Goal: Navigation & Orientation: Find specific page/section

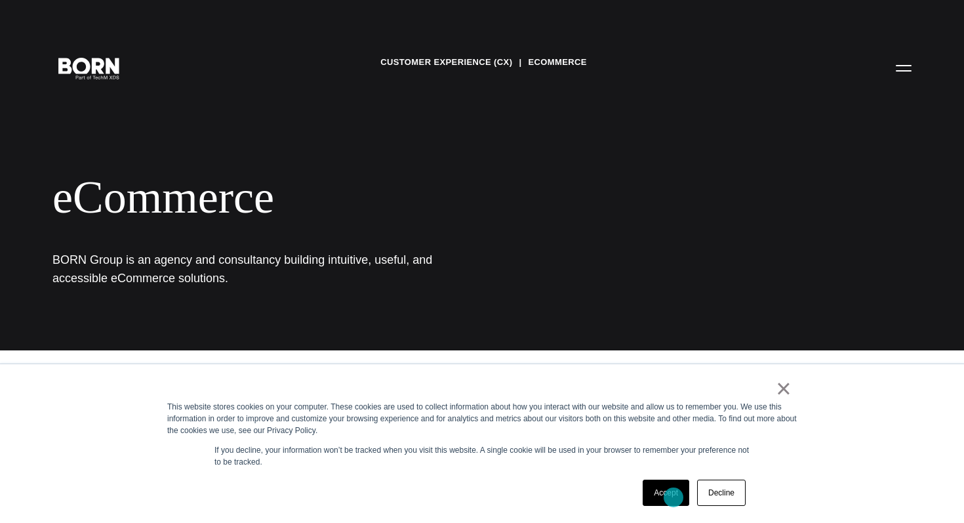
click at [673, 497] on link "Accept" at bounding box center [666, 492] width 47 height 26
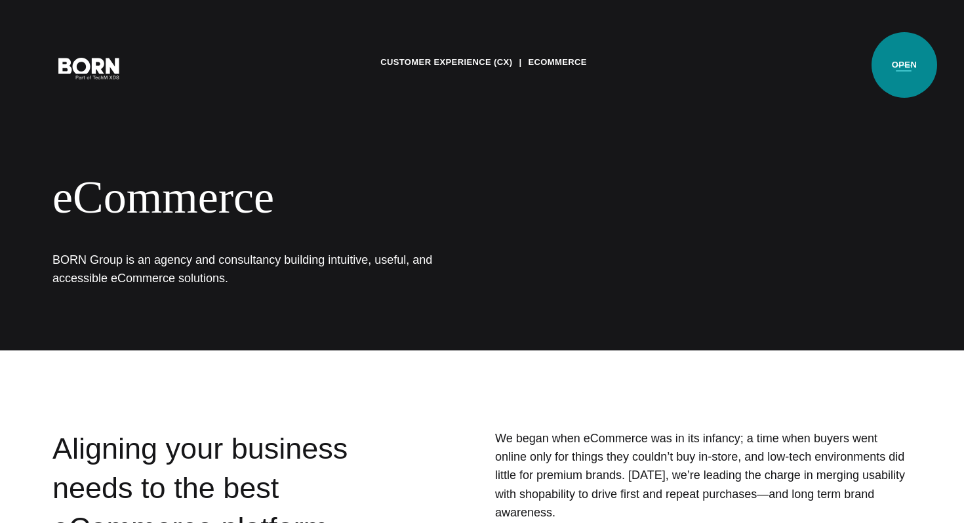
click at [904, 65] on button "Primary Menu" at bounding box center [903, 68] width 31 height 28
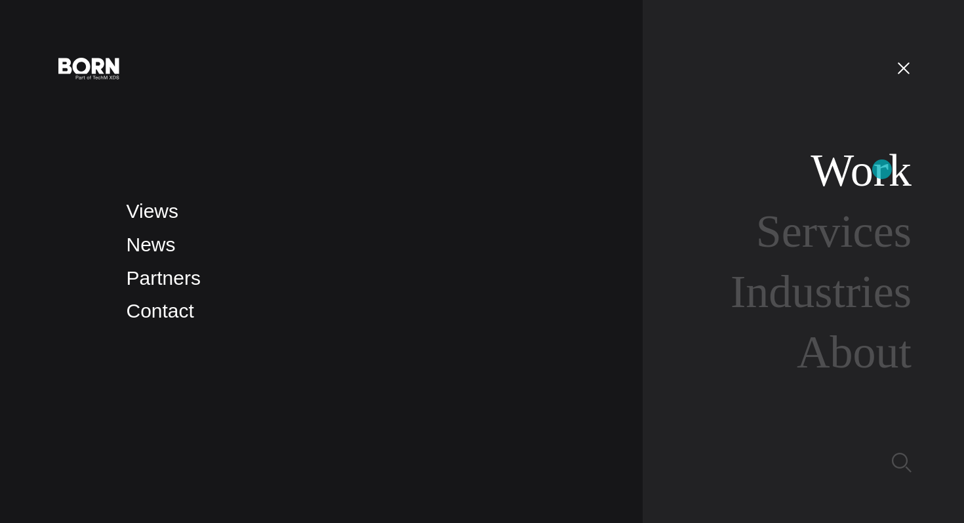
click at [882, 169] on link "Work" at bounding box center [860, 170] width 101 height 50
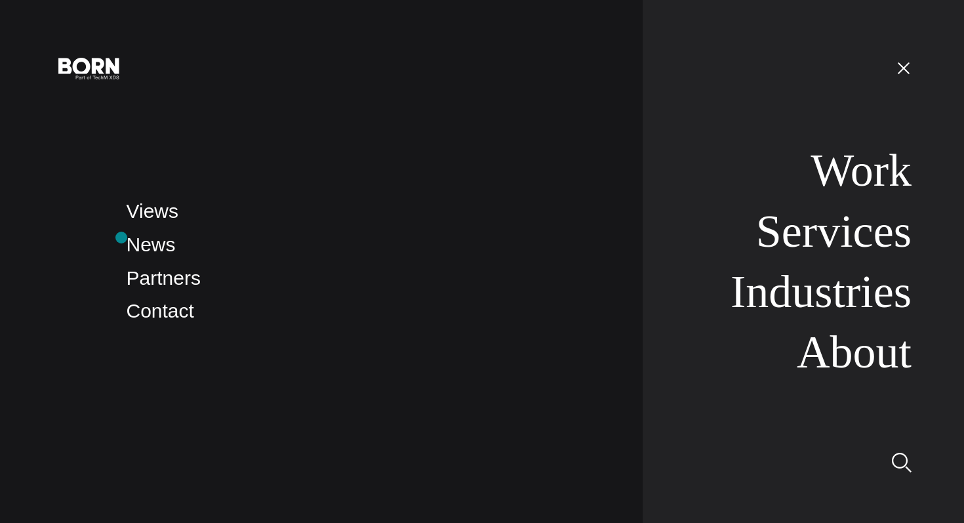
click at [121, 237] on div "Views News Partners Contact Work Services Industries About" at bounding box center [482, 261] width 964 height 523
click at [143, 243] on link "News" at bounding box center [151, 244] width 49 height 22
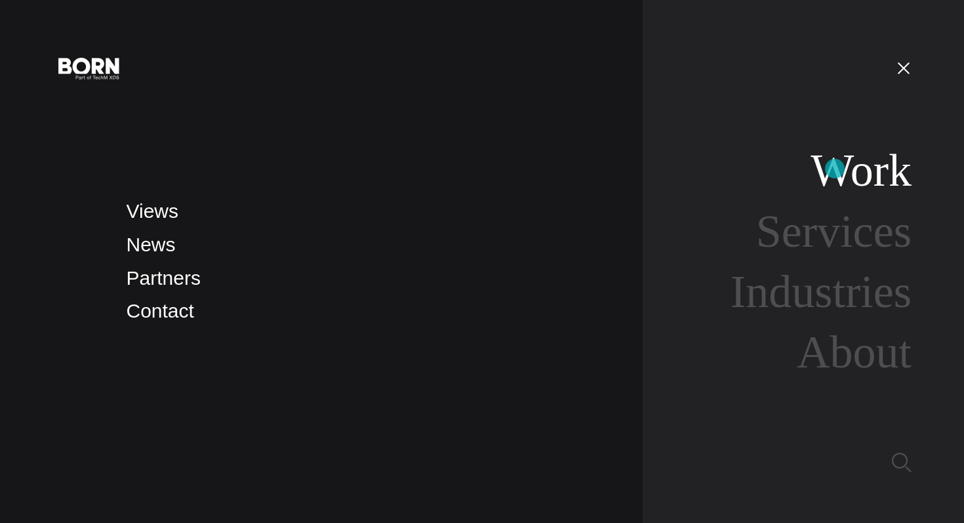
click at [835, 169] on link "Work" at bounding box center [860, 170] width 101 height 50
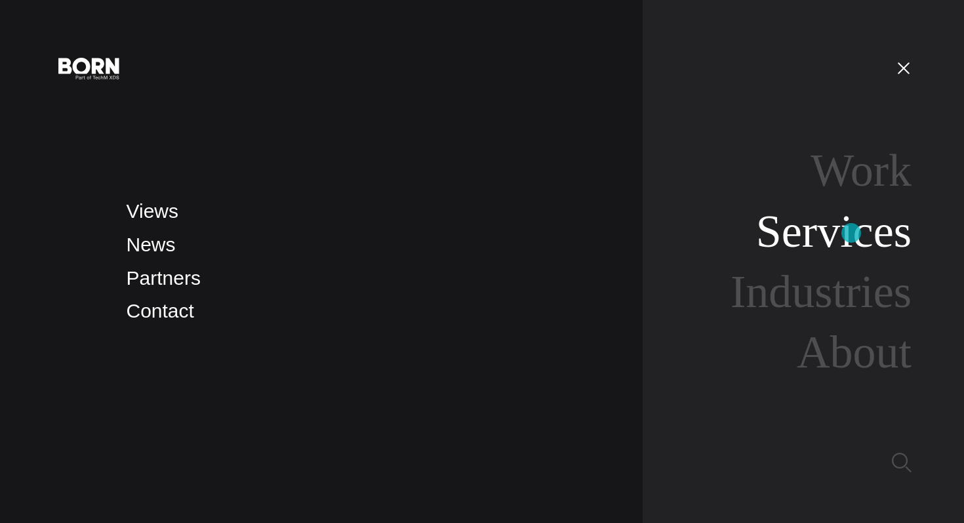
click at [851, 233] on link "Services" at bounding box center [833, 231] width 155 height 50
